Goal: Task Accomplishment & Management: Use online tool/utility

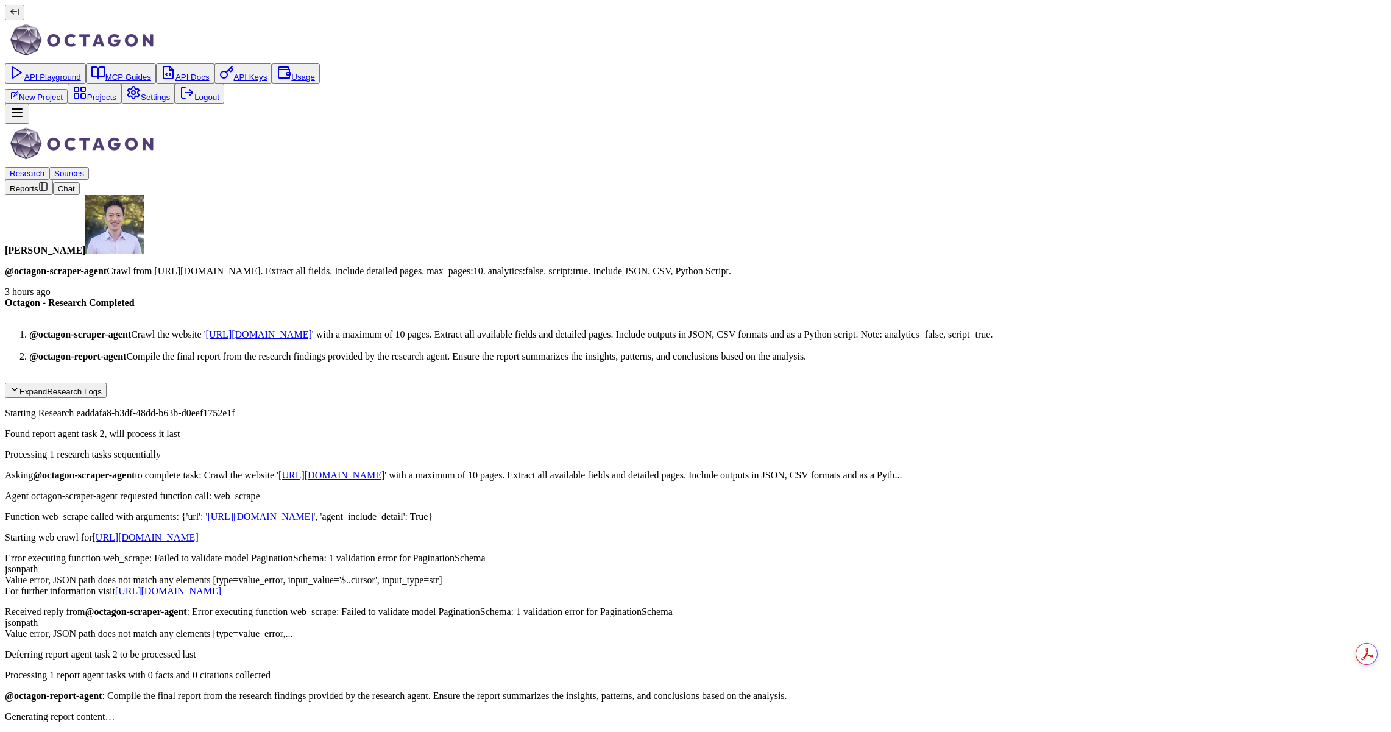
scroll to position [1765, 0]
click at [71, 82] on link "API Playground" at bounding box center [45, 77] width 71 height 9
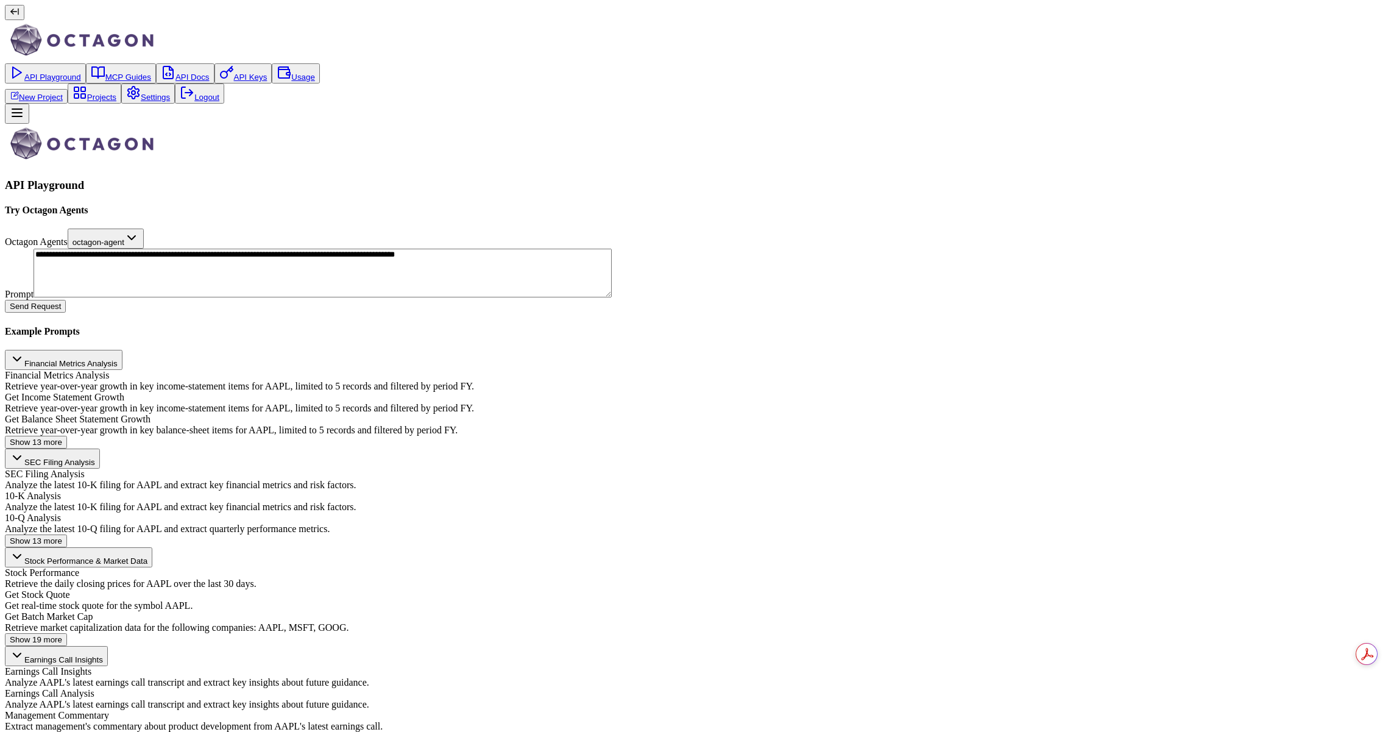
click at [63, 102] on link "New Project" at bounding box center [36, 97] width 53 height 9
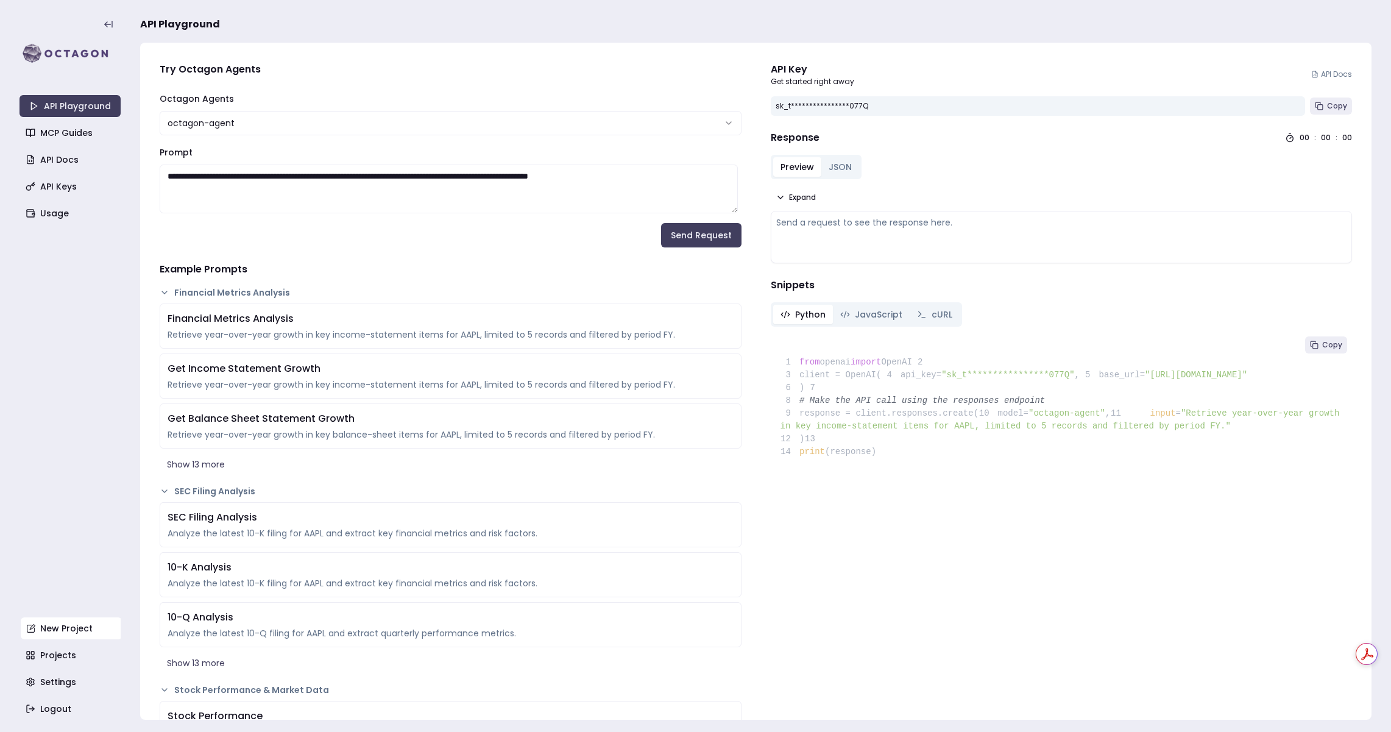
click at [69, 626] on link "New Project" at bounding box center [71, 628] width 101 height 22
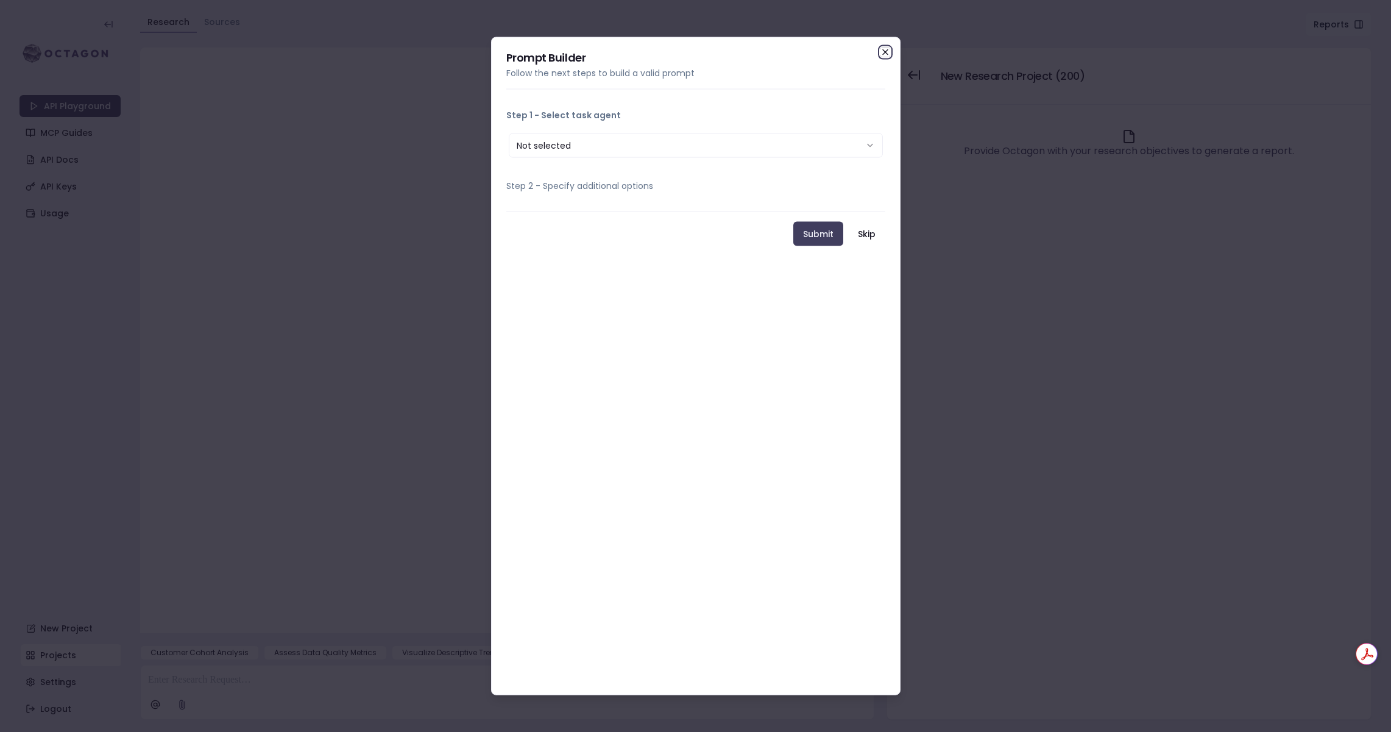
click at [887, 52] on icon "button" at bounding box center [886, 52] width 10 height 10
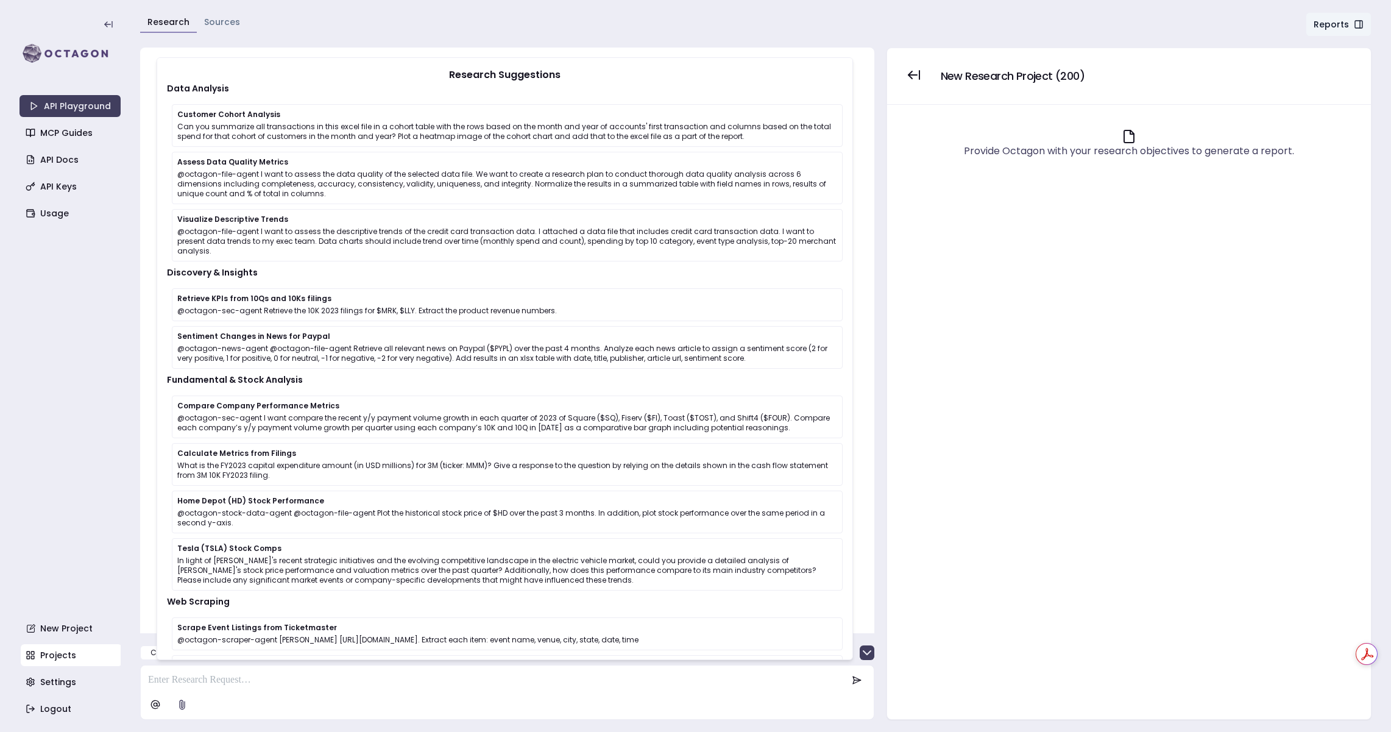
click at [72, 658] on link "Projects" at bounding box center [71, 655] width 101 height 22
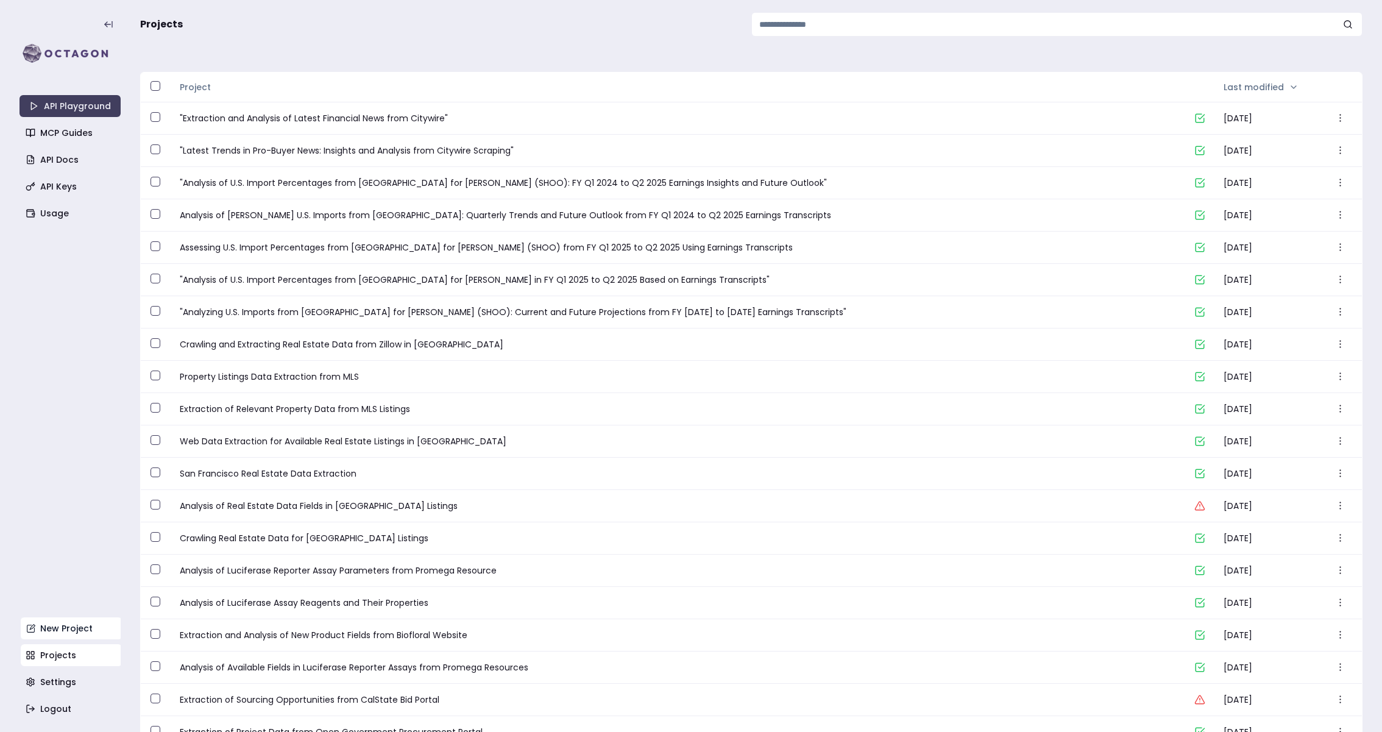
click at [88, 625] on link "New Project" at bounding box center [71, 628] width 101 height 22
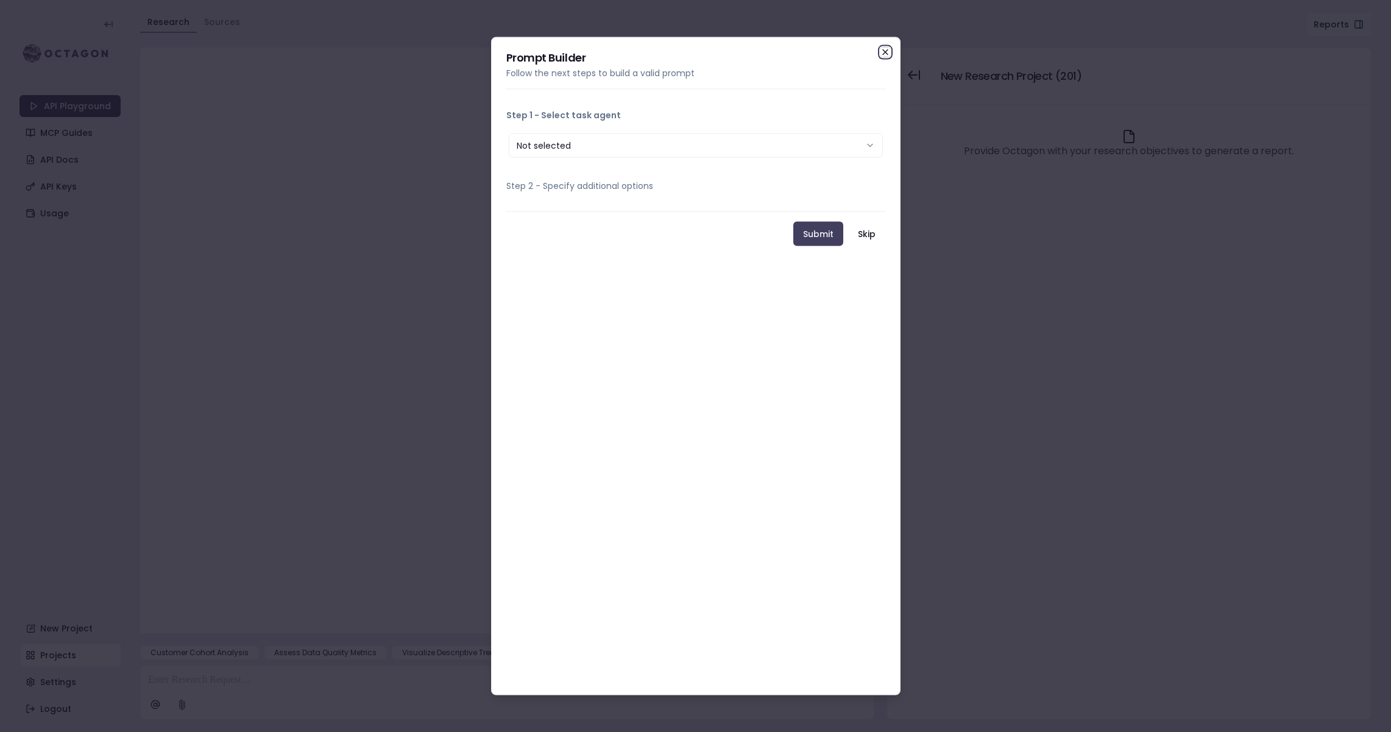
click at [885, 49] on icon "button" at bounding box center [886, 52] width 10 height 10
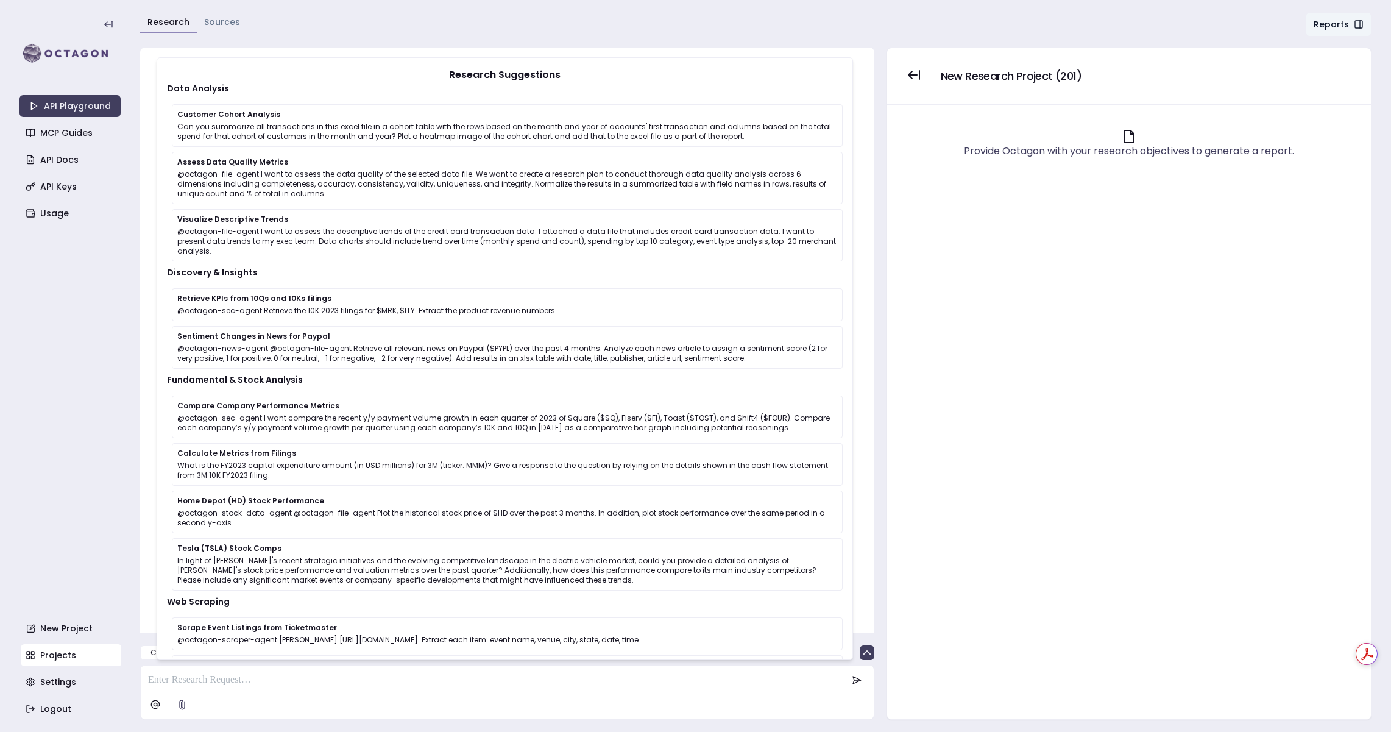
click at [1015, 519] on div "Provide Octagon with your research objectives to generate a report." at bounding box center [1129, 412] width 464 height 594
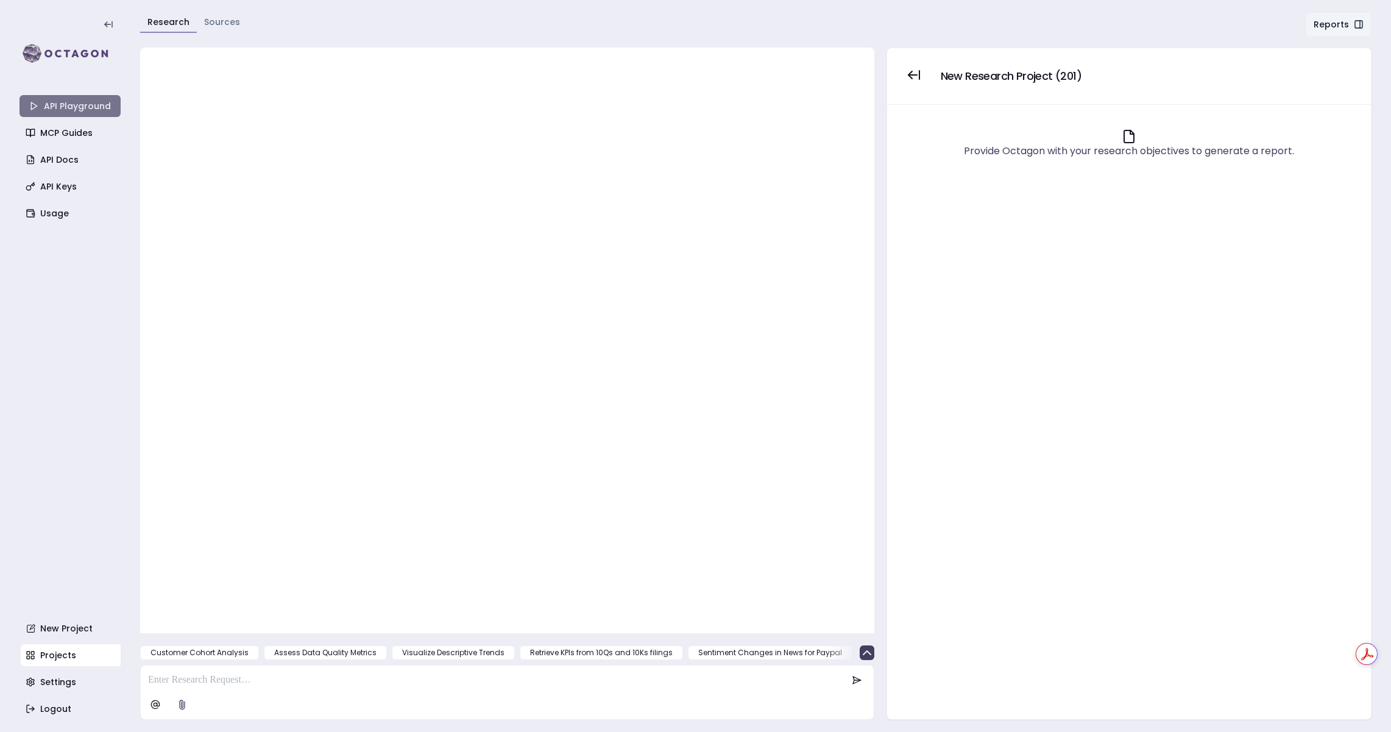
click at [88, 97] on link "API Playground" at bounding box center [69, 106] width 101 height 22
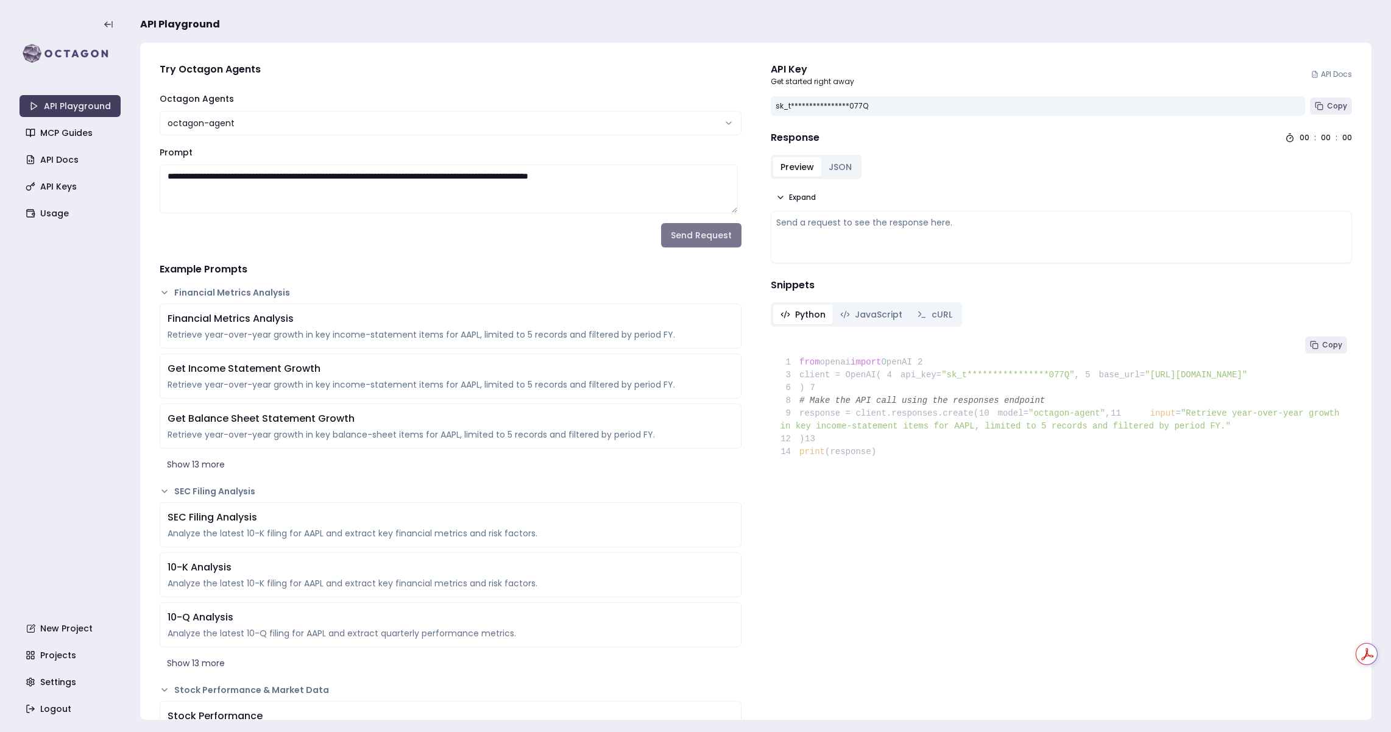
click at [699, 244] on button "Send Request" at bounding box center [701, 235] width 80 height 24
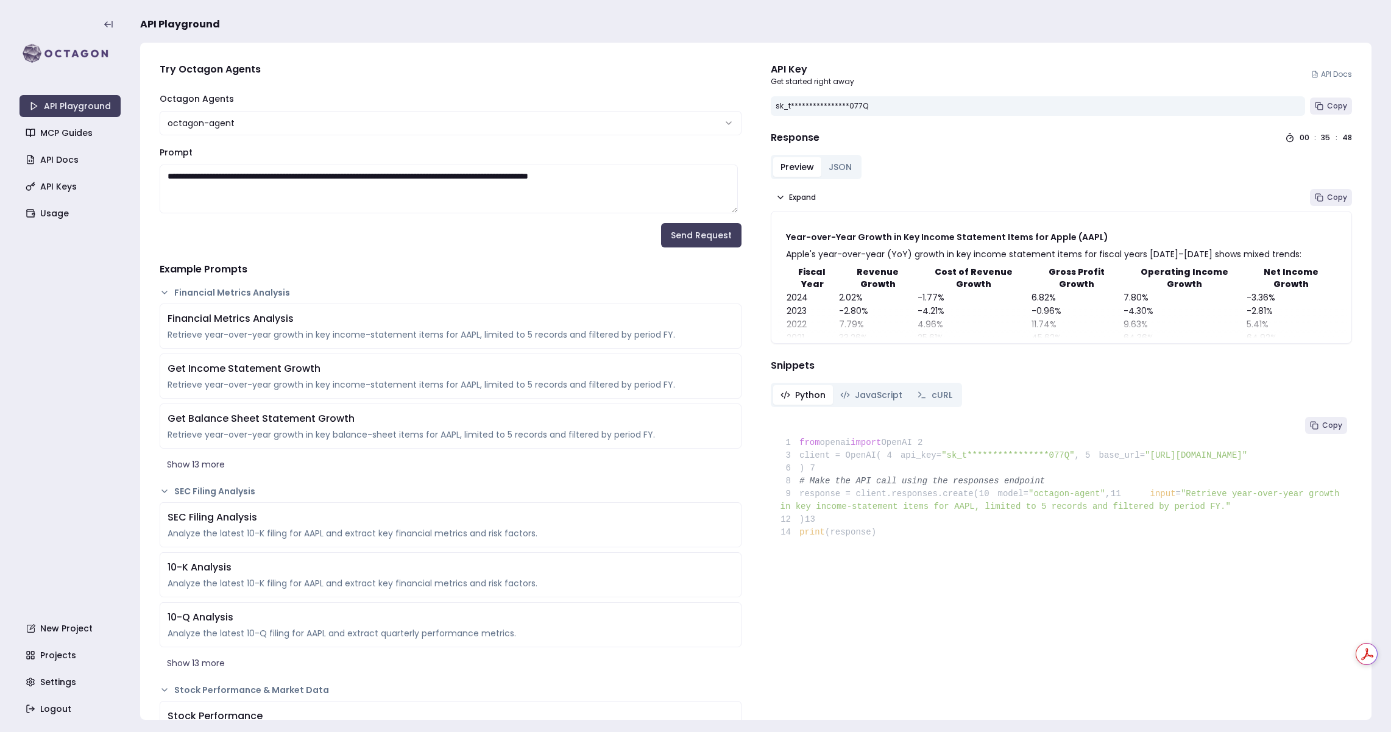
click at [247, 122] on html "**********" at bounding box center [695, 366] width 1391 height 732
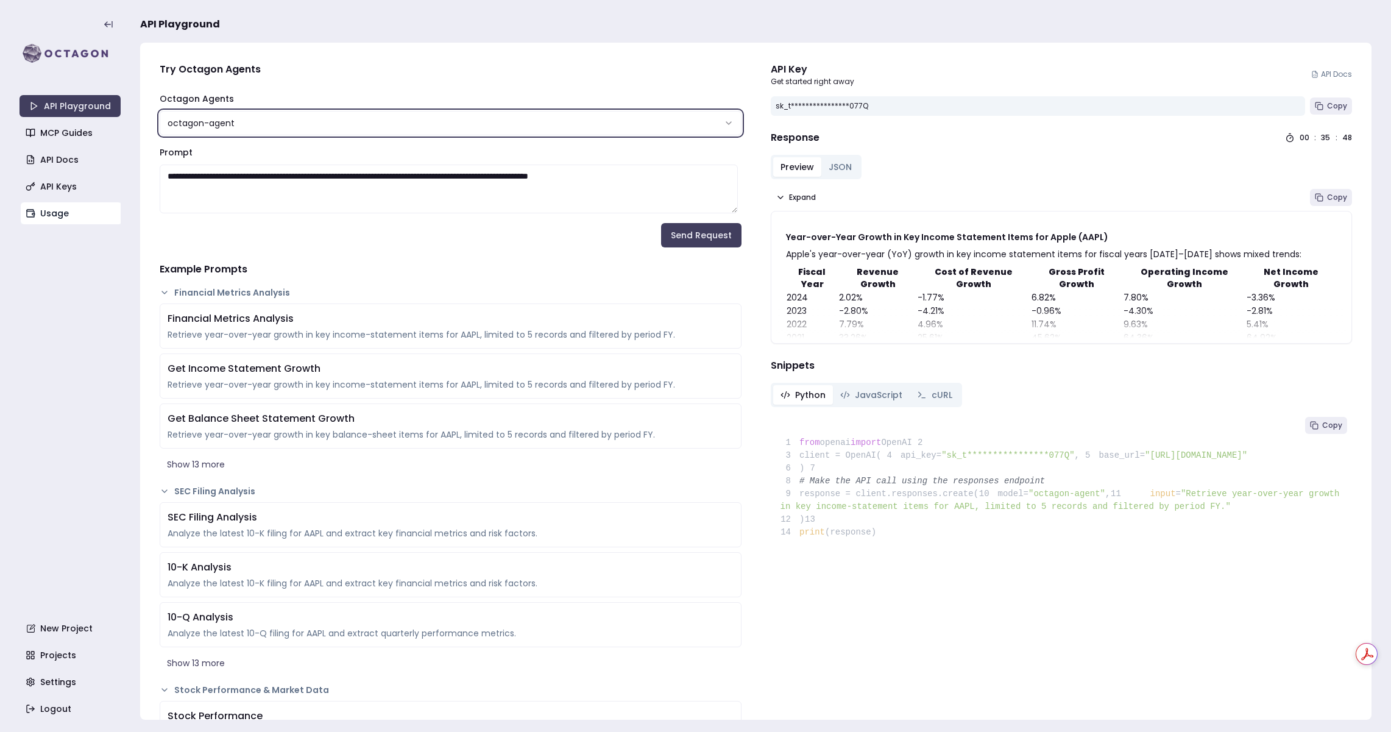
click at [54, 211] on link "Usage" at bounding box center [71, 213] width 101 height 22
